Goal: Transaction & Acquisition: Purchase product/service

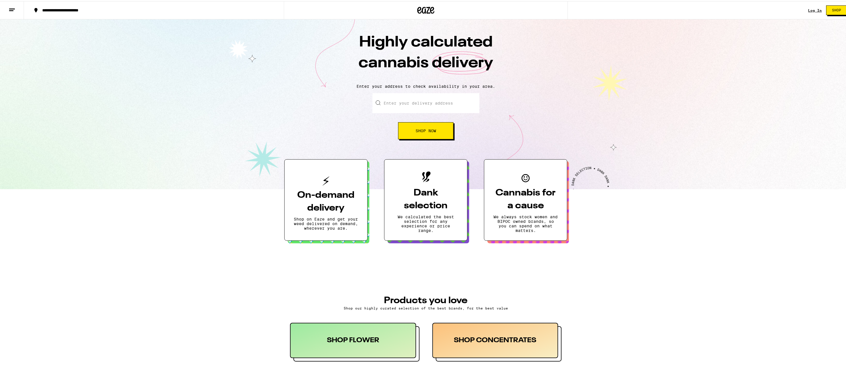
click at [814, 7] on div "Log In Shop" at bounding box center [830, 9] width 43 height 18
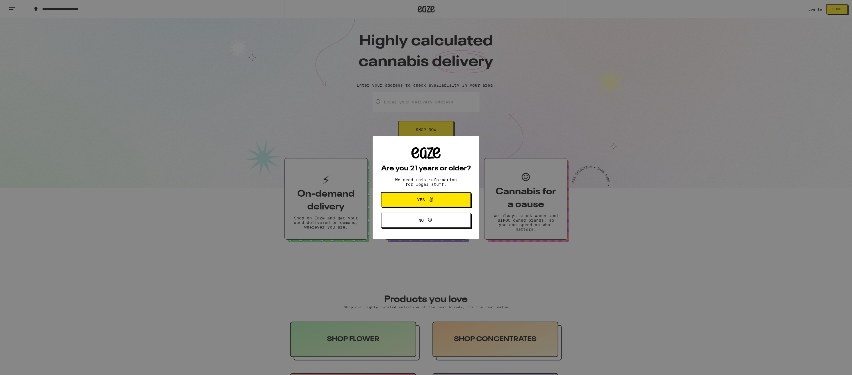
click at [467, 199] on button "Yes" at bounding box center [426, 200] width 90 height 15
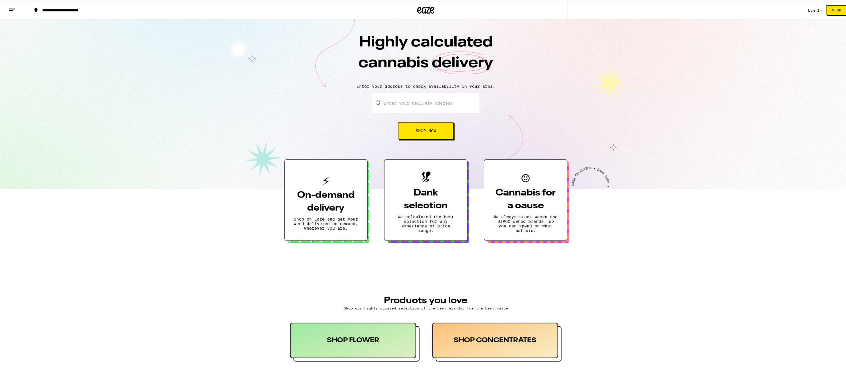
click at [383, 105] on input "Enter your delivery address" at bounding box center [426, 102] width 107 height 20
click at [390, 106] on input "Enter your delivery address" at bounding box center [426, 102] width 107 height 20
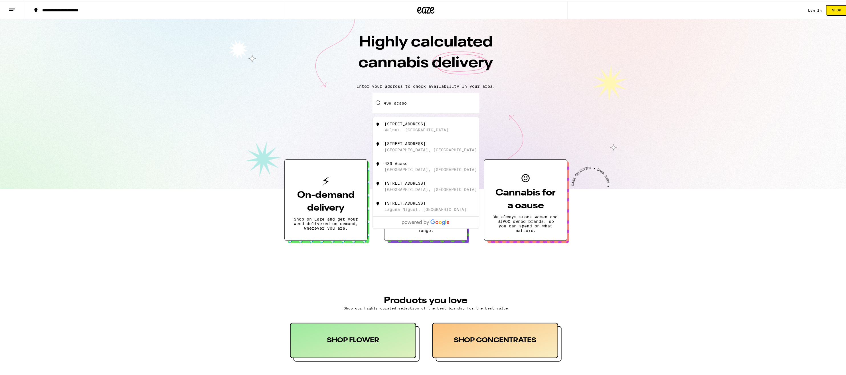
click at [388, 115] on div "Enter your delivery address 439 acaso [STREET_ADDRESS][GEOGRAPHIC_DATA][STREET_…" at bounding box center [426, 115] width 107 height 46
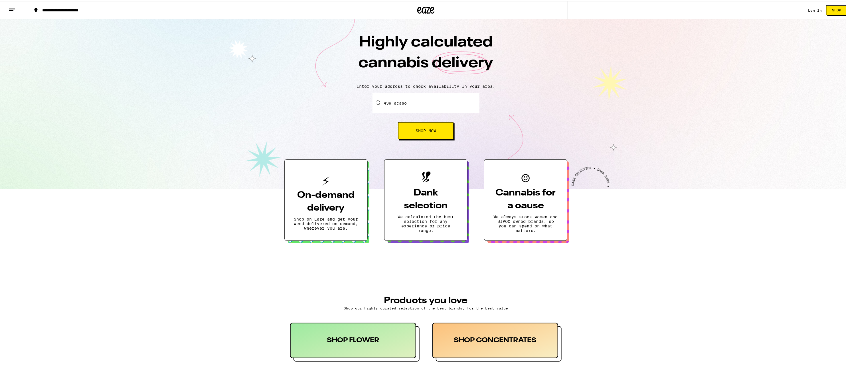
click at [402, 106] on input "439 acaso" at bounding box center [426, 102] width 107 height 20
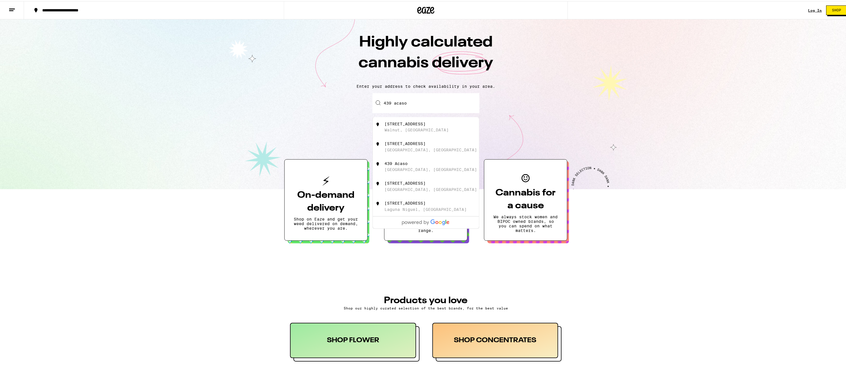
click at [407, 119] on div "[STREET_ADDRESS]" at bounding box center [426, 126] width 106 height 20
type input "[STREET_ADDRESS]"
